Goal: Transaction & Acquisition: Purchase product/service

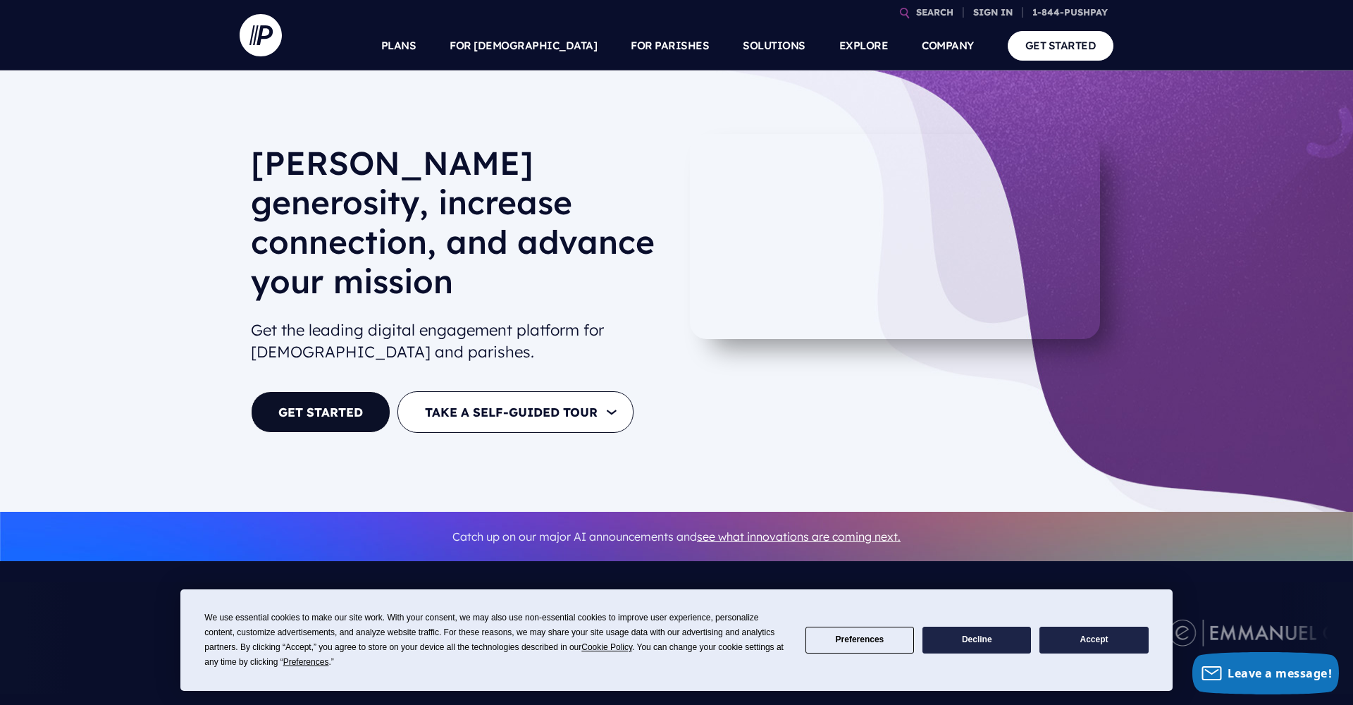
click at [521, 630] on button "Accept" at bounding box center [1094, 640] width 109 height 27
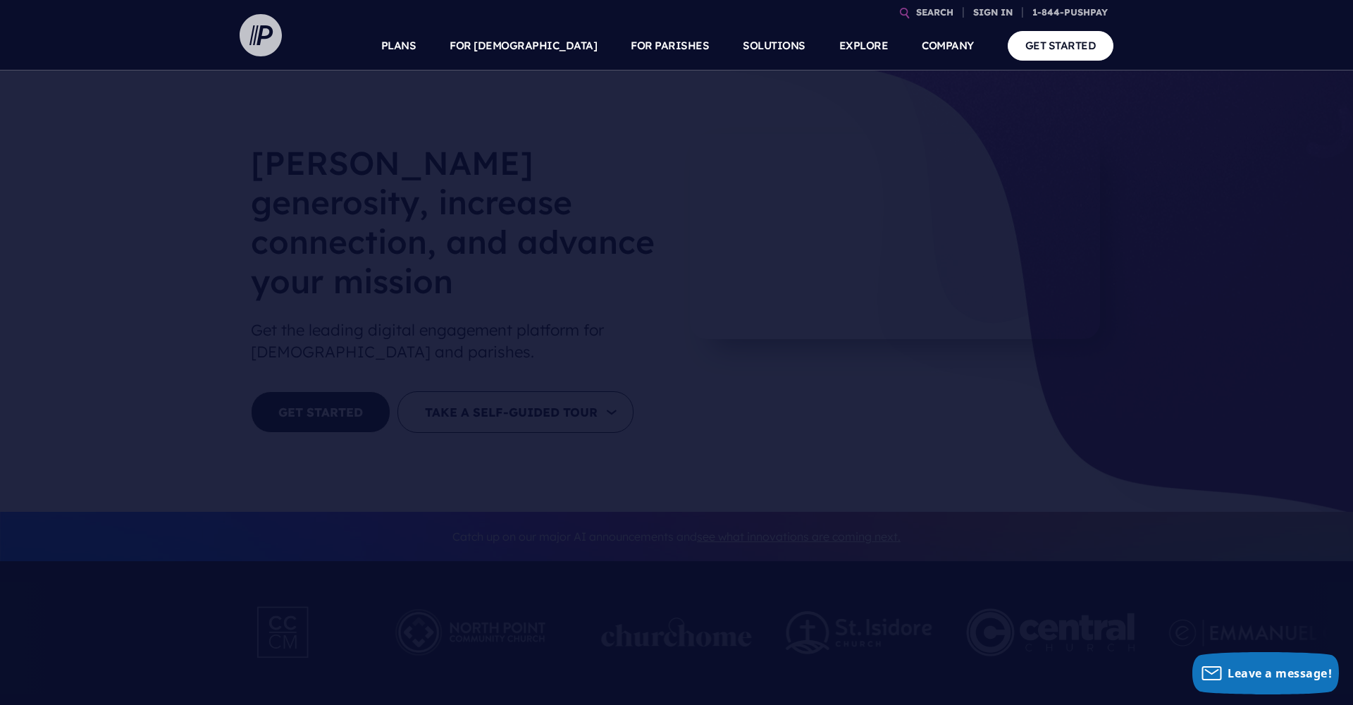
click at [259, 38] on img at bounding box center [261, 35] width 42 height 42
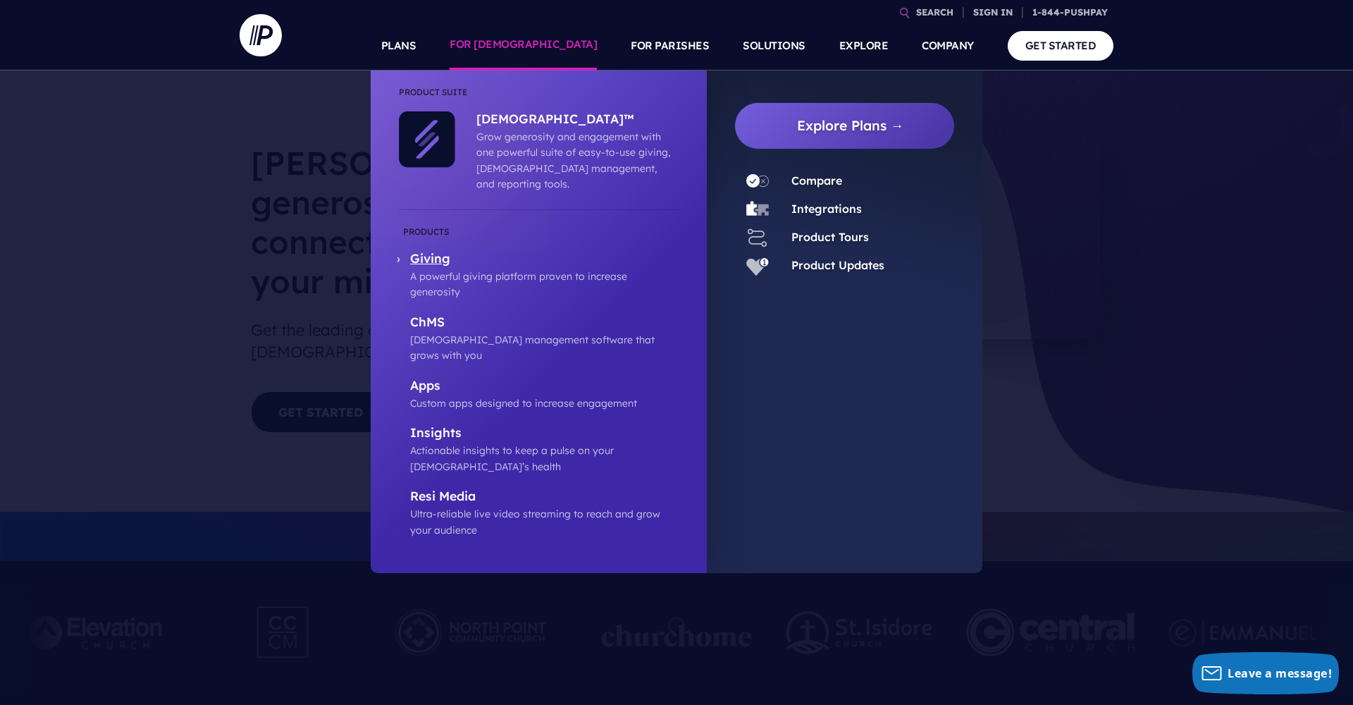
click at [439, 251] on p "Giving" at bounding box center [544, 260] width 269 height 18
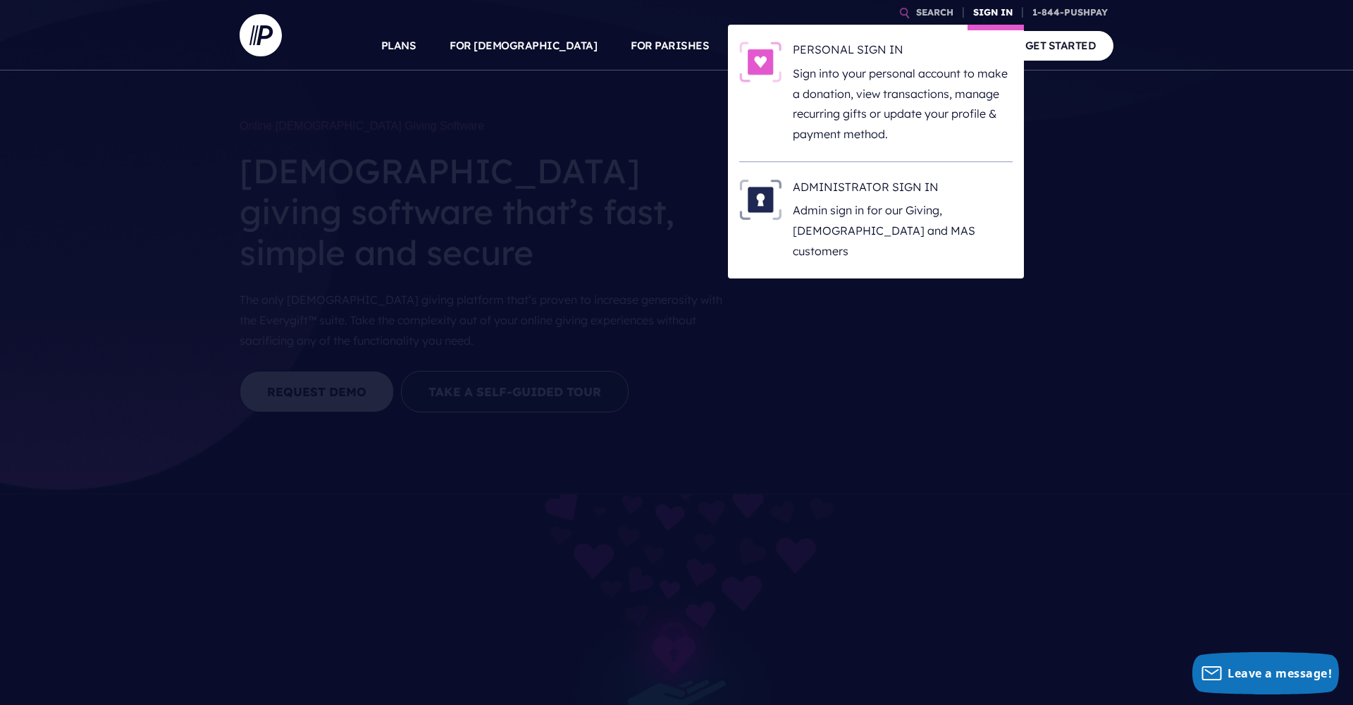
click at [1000, 14] on link "SIGN IN" at bounding box center [993, 12] width 51 height 25
click at [865, 78] on p "Sign into your personal account to make a donation, view transactions, manage r…" at bounding box center [903, 103] width 220 height 81
